Goal: Task Accomplishment & Management: Complete application form

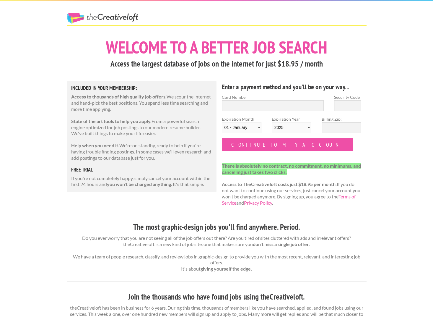
drag, startPoint x: 219, startPoint y: 103, endPoint x: 225, endPoint y: 105, distance: 6.3
click at [220, 103] on div "Card Number" at bounding box center [273, 105] width 113 height 22
click at [226, 105] on input "Card Number" at bounding box center [273, 105] width 102 height 11
type input "4744 7401 0513 8865"
click at [348, 104] on input "Security Code" at bounding box center [347, 105] width 27 height 11
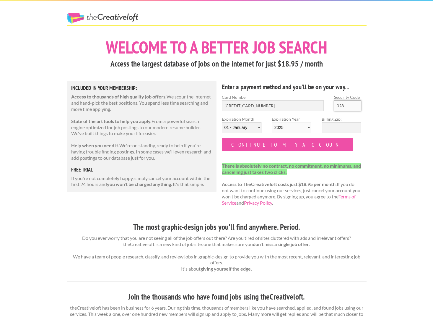
type input "028"
select select "03"
select select "2029"
click at [335, 129] on input "Billing Zip:" at bounding box center [342, 127] width 40 height 11
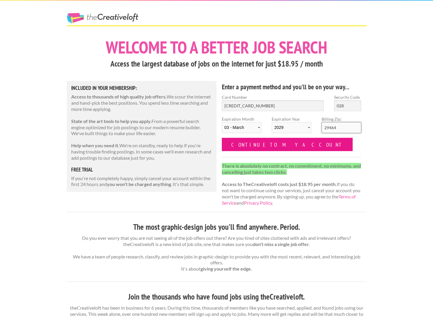
type input "29464"
click at [256, 143] on input "Continue to my account" at bounding box center [287, 144] width 131 height 13
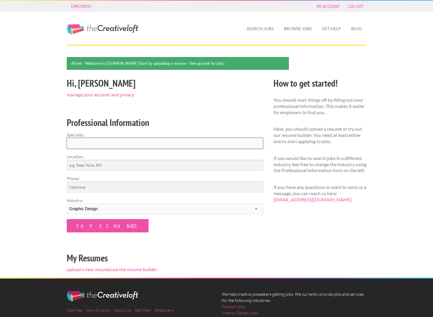
click at [73, 144] on input "Specialty:" at bounding box center [165, 143] width 197 height 11
type input "Graphic Design"
click at [77, 168] on input "Location:" at bounding box center [165, 165] width 197 height 11
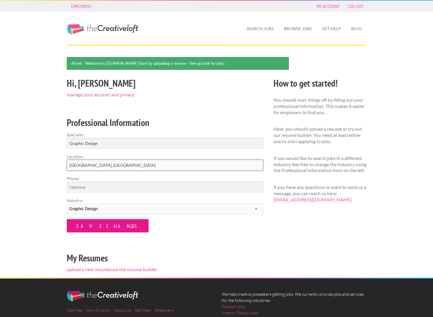
type input "[GEOGRAPHIC_DATA], [GEOGRAPHIC_DATA]"
click at [91, 225] on input "Save Changes" at bounding box center [108, 225] width 82 height 13
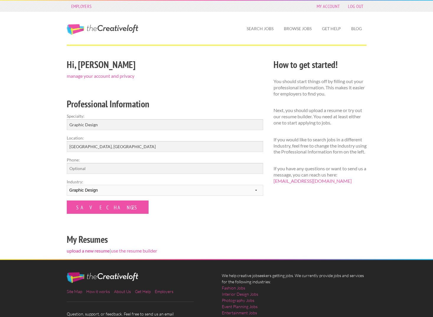
click at [90, 249] on link "upload a new resume" at bounding box center [88, 251] width 43 height 6
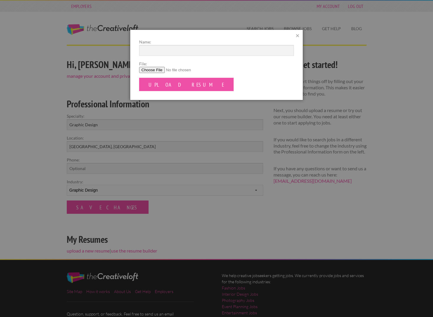
click at [182, 210] on div at bounding box center [216, 158] width 433 height 317
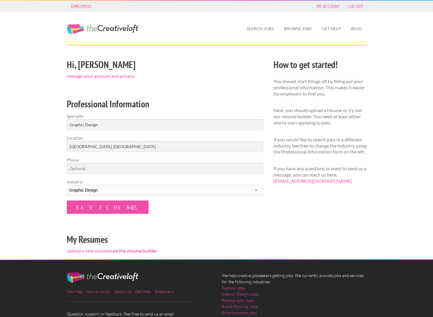
click at [126, 248] on link "use the resume builder" at bounding box center [134, 251] width 46 height 6
click at [93, 250] on link "upload a new resume" at bounding box center [88, 251] width 43 height 6
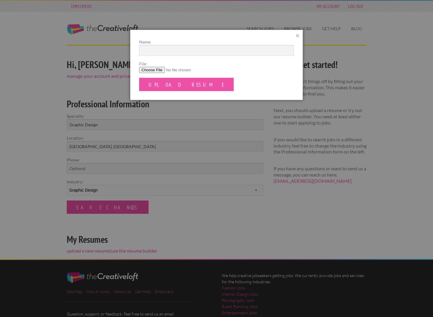
click at [148, 70] on input "File:" at bounding box center [216, 70] width 155 height 6
type input "C:\fakepath\BettsKeatingResume2025.pdf"
click at [152, 49] on input "Name:" at bounding box center [216, 50] width 155 height 11
type input "[PERSON_NAME]"
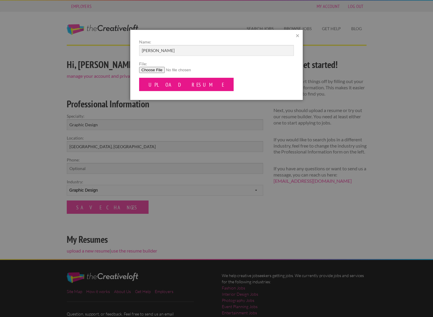
click at [167, 83] on input "Upload Resume" at bounding box center [186, 84] width 95 height 13
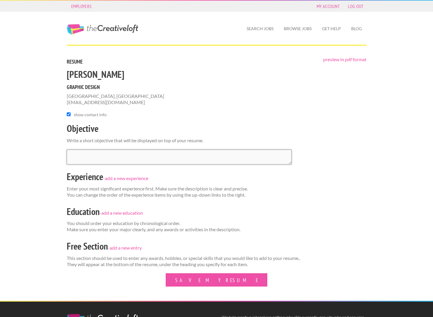
click at [78, 152] on textarea at bounding box center [179, 157] width 225 height 15
type textarea "L"
type textarea "Looking for part-time graphic design"
drag, startPoint x: 136, startPoint y: 152, endPoint x: 62, endPoint y: 152, distance: 74.2
click at [63, 152] on div "preview in pdf format Resume Betts Keating Graphic Design Charleston, SC bettsk…" at bounding box center [216, 179] width 310 height 244
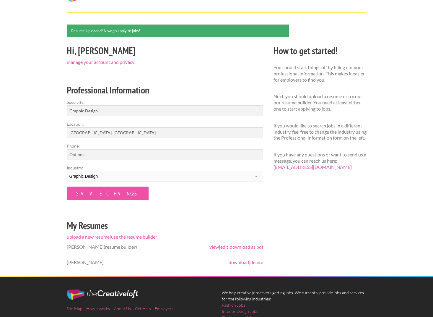
scroll to position [39, 0]
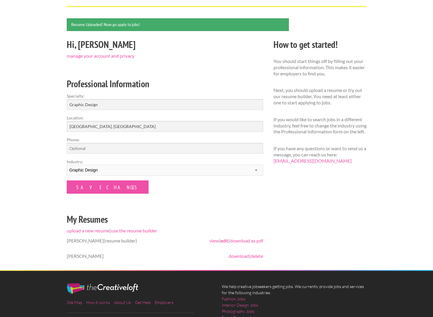
click at [223, 240] on link "edit" at bounding box center [224, 241] width 8 height 6
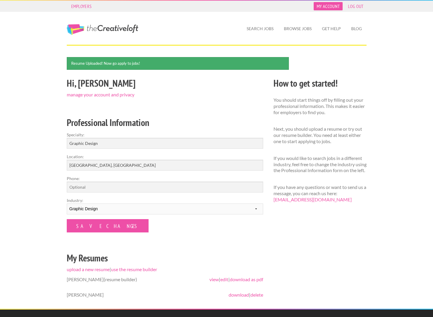
scroll to position [0, 0]
click at [320, 6] on link "My Account" at bounding box center [328, 6] width 29 height 8
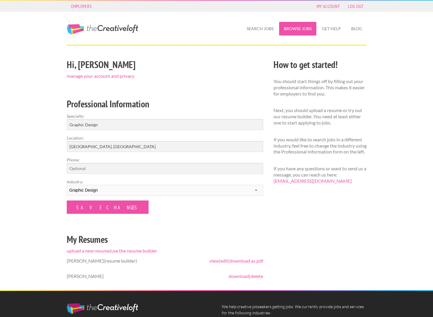
click at [295, 28] on link "Browse Jobs" at bounding box center [297, 29] width 37 height 14
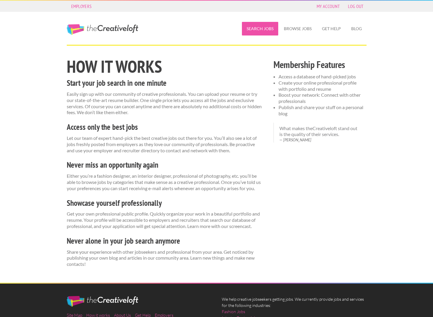
click at [261, 27] on link "Search Jobs" at bounding box center [260, 29] width 36 height 14
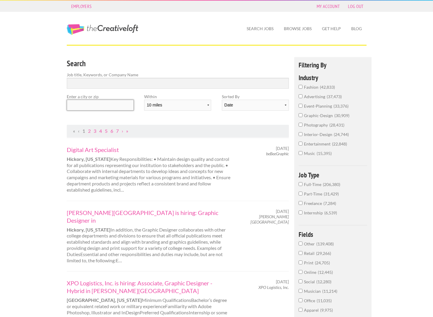
click at [77, 101] on input "text" at bounding box center [100, 105] width 67 height 11
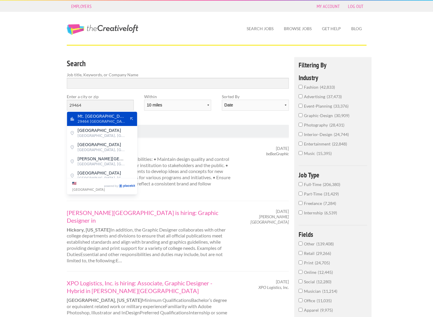
click at [113, 115] on span "Mt. Pleasant" at bounding box center [102, 115] width 48 height 5
type input "Mt. Pleasant"
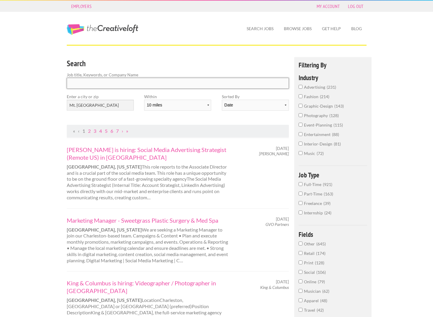
click at [82, 82] on input "Search" at bounding box center [178, 83] width 223 height 11
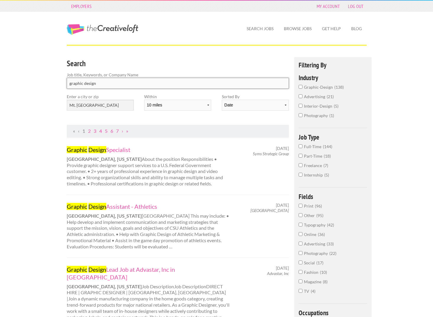
type input "graphic design"
click button "submit" at bounding box center [0, 0] width 0 height 0
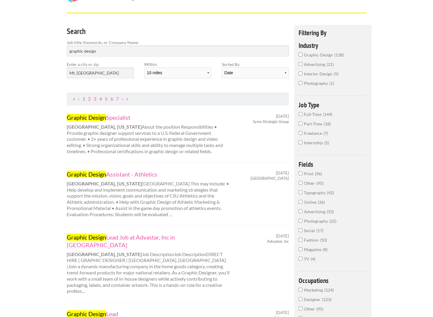
scroll to position [28, 0]
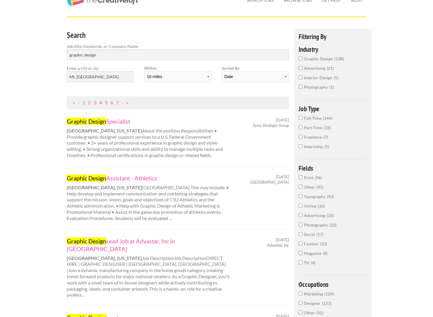
click at [300, 129] on input "Part-Time 18" at bounding box center [301, 127] width 4 height 4
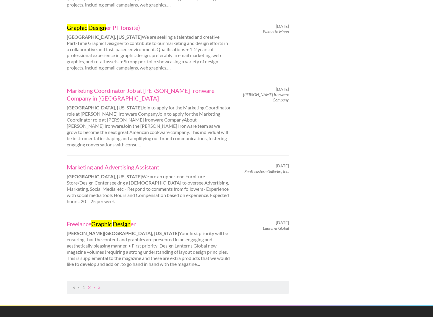
scroll to position [531, 0]
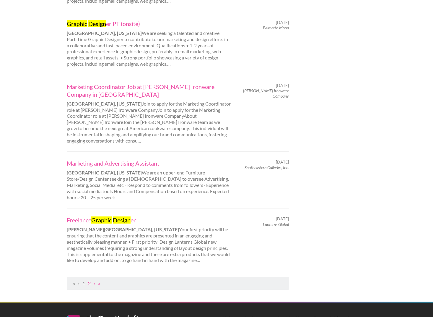
click at [90, 280] on link "2" at bounding box center [89, 283] width 3 height 6
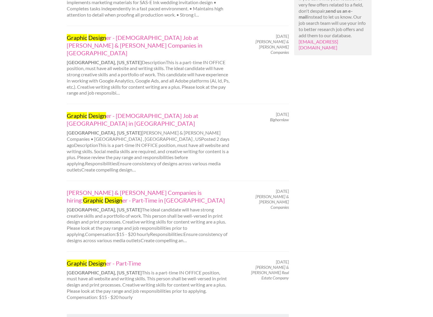
scroll to position [392, 0]
click at [84, 317] on link "1" at bounding box center [83, 320] width 3 height 6
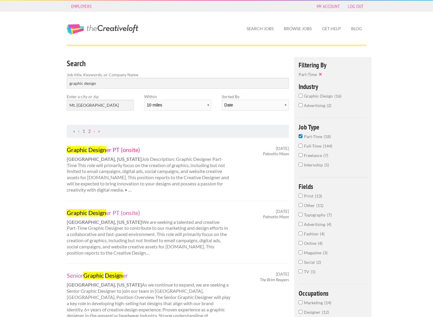
click at [107, 150] on link "Graphic Design er PT (onsite)" at bounding box center [149, 150] width 164 height 8
click at [103, 210] on mark "Design" at bounding box center [97, 212] width 18 height 7
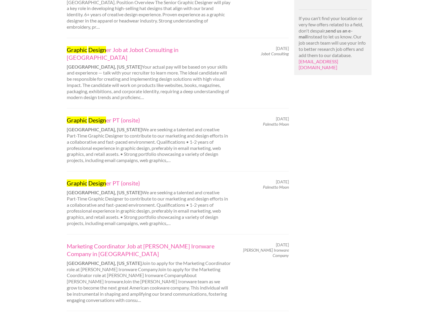
scroll to position [372, 0]
click at [105, 116] on mark "Design" at bounding box center [97, 119] width 18 height 7
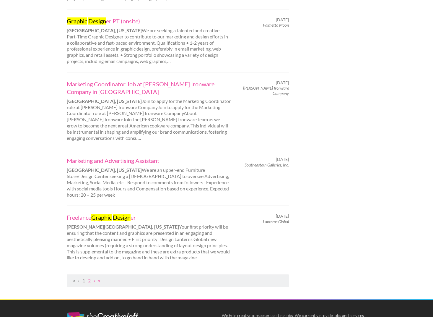
scroll to position [535, 0]
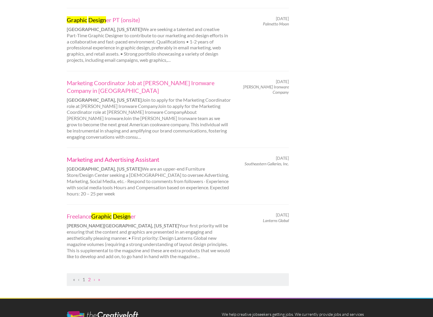
click at [124, 155] on link "Marketing and Advertising Assistant" at bounding box center [149, 159] width 164 height 8
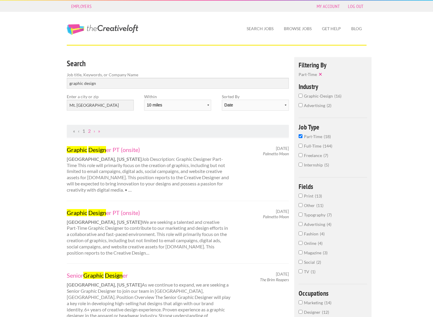
scroll to position [0, 0]
click at [329, 6] on link "My Account" at bounding box center [328, 6] width 29 height 8
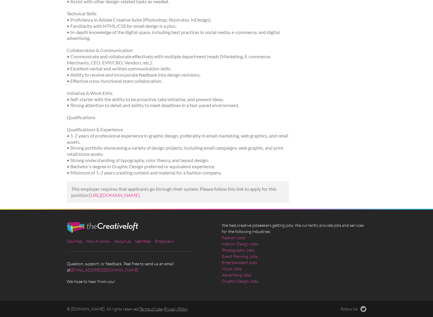
scroll to position [286, 0]
click at [124, 192] on link "[URL][DOMAIN_NAME]" at bounding box center [114, 195] width 51 height 6
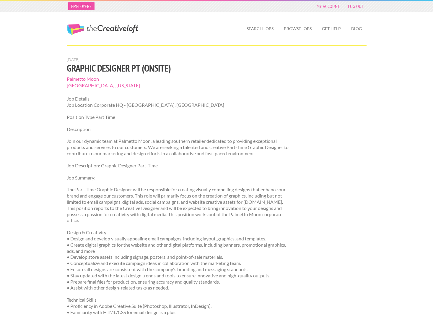
scroll to position [0, 0]
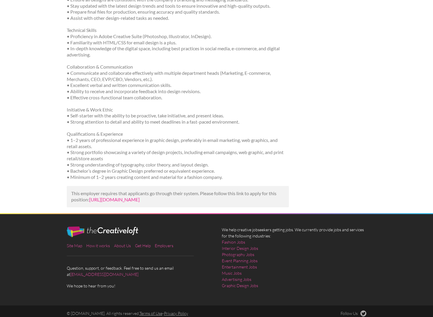
scroll to position [227, 0]
click at [140, 197] on link "https://www.indeed.com/viewjob?jk=149026f8d613796d&utm_campaign=google_jobs_app…" at bounding box center [114, 200] width 51 height 6
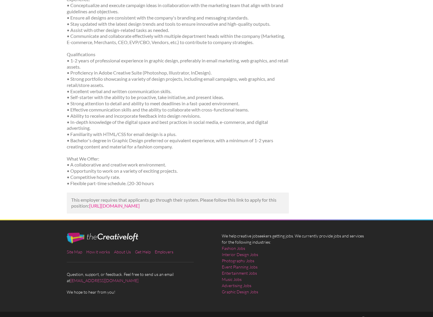
scroll to position [248, 0]
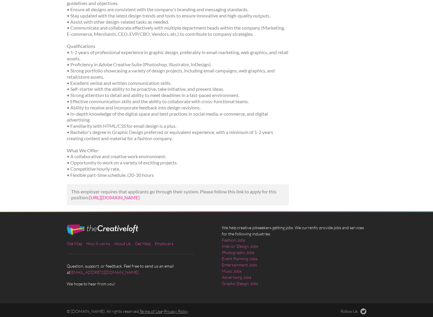
click at [140, 194] on link "[URL][DOMAIN_NAME]" at bounding box center [114, 197] width 51 height 6
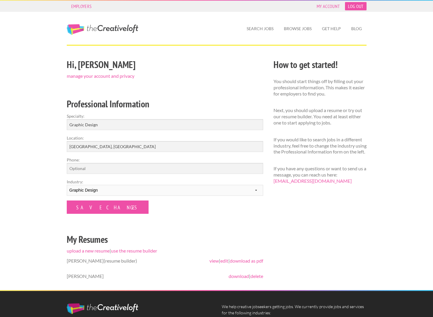
scroll to position [0, 0]
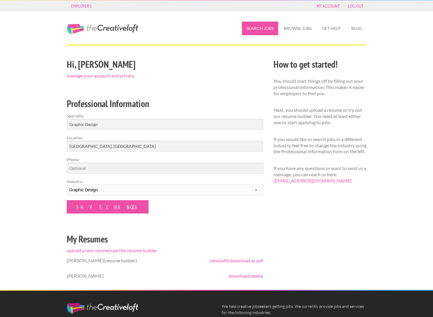
click at [249, 28] on link "Search Jobs" at bounding box center [260, 29] width 36 height 14
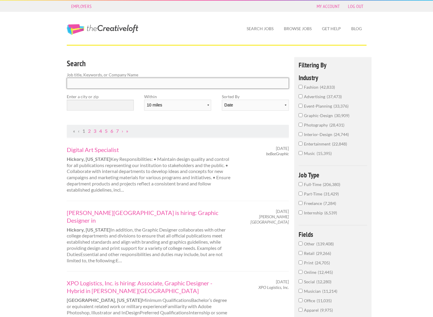
click at [81, 85] on input "Search" at bounding box center [178, 83] width 223 height 11
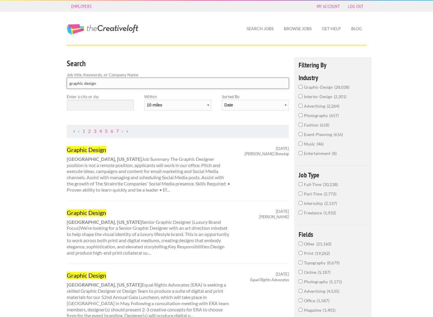
type input "graphic design"
click at [75, 106] on input "text" at bounding box center [100, 105] width 67 height 11
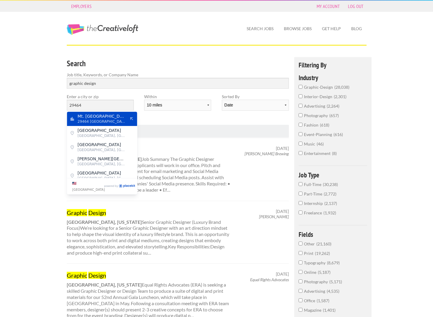
click at [86, 119] on span "29464 United States of America" at bounding box center [102, 121] width 48 height 5
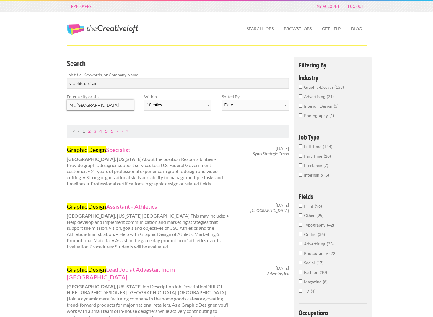
click at [102, 103] on input "Mt. Pleasant" at bounding box center [100, 105] width 67 height 11
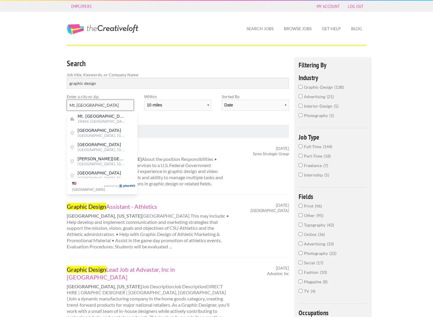
click at [102, 103] on input "Mt. Pleasant" at bounding box center [100, 105] width 67 height 11
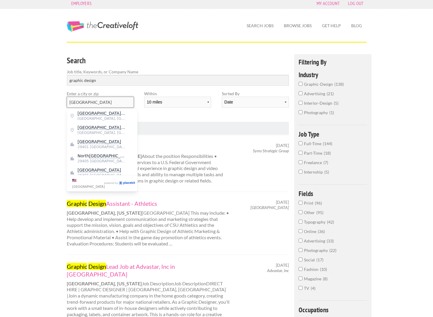
scroll to position [5, 0]
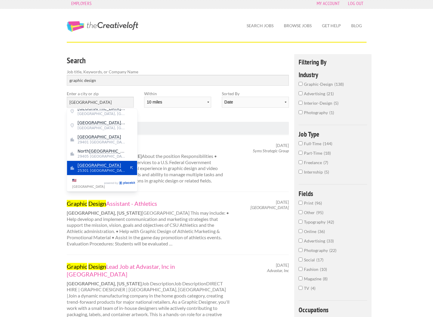
click at [98, 167] on mark "Charleston" at bounding box center [99, 165] width 43 height 5
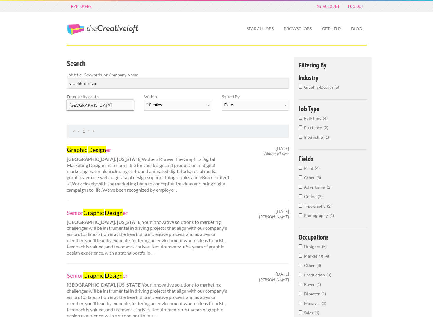
scroll to position [0, 0]
click at [100, 106] on input "Charleston" at bounding box center [100, 105] width 67 height 11
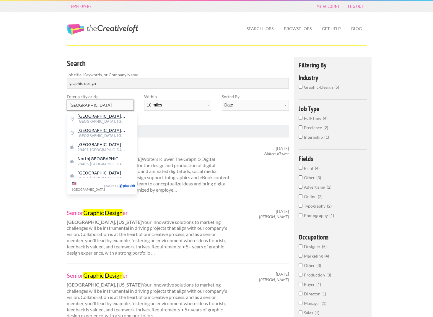
click at [93, 103] on input "Charleston" at bounding box center [100, 105] width 67 height 11
click at [114, 105] on input "Charleston,sc" at bounding box center [100, 105] width 67 height 11
click at [90, 105] on input "Charleston,sc" at bounding box center [100, 105] width 67 height 11
click at [106, 104] on input "Charleston, sc" at bounding box center [100, 105] width 67 height 11
click at [105, 104] on input "Charleston, sc" at bounding box center [100, 105] width 67 height 11
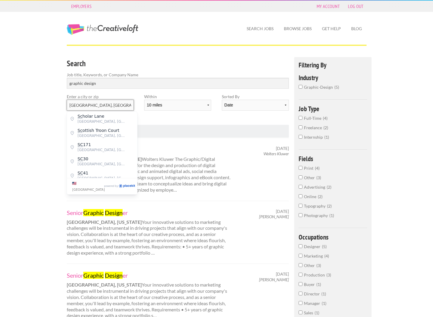
click at [105, 104] on input "Charleston, sc" at bounding box center [100, 105] width 67 height 11
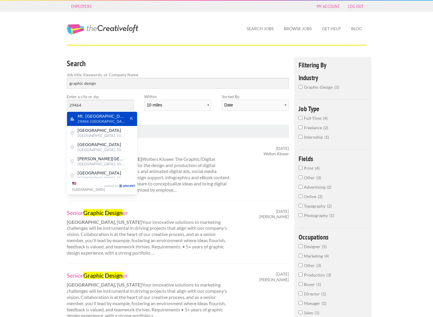
click at [105, 116] on span "Mt. Pleasant" at bounding box center [102, 115] width 48 height 5
type input "Mt. Pleasant"
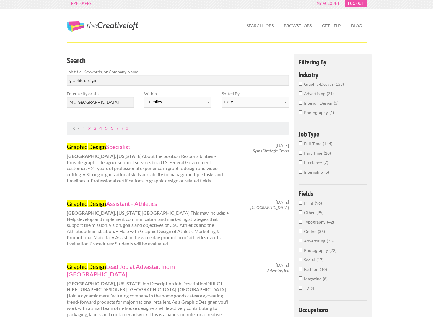
scroll to position [4, 0]
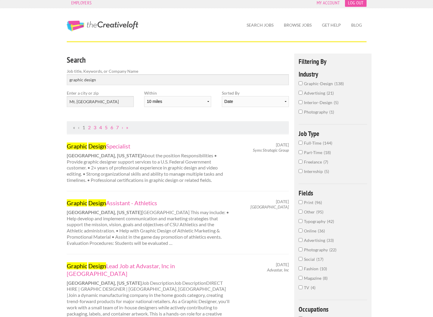
click at [360, 5] on link "Log Out" at bounding box center [355, 3] width 21 height 8
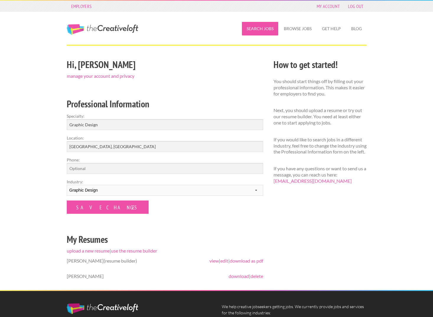
click at [262, 29] on link "Search Jobs" at bounding box center [260, 29] width 36 height 14
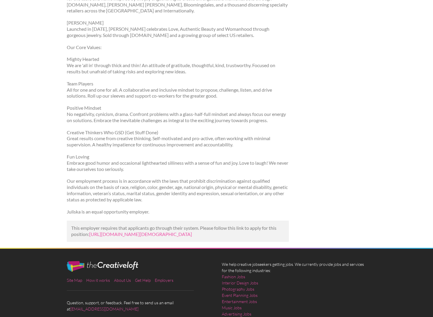
scroll to position [428, 0]
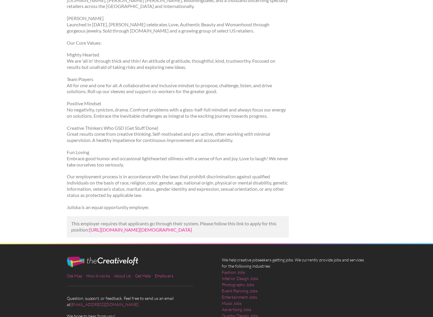
click at [128, 227] on link "[URL][DOMAIN_NAME][DEMOGRAPHIC_DATA]" at bounding box center [140, 230] width 103 height 6
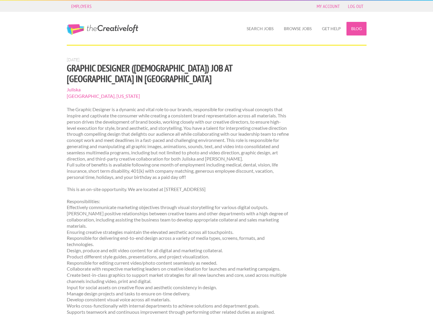
scroll to position [0, 0]
click at [355, 6] on link "Log Out" at bounding box center [355, 6] width 21 height 8
